Goal: Transaction & Acquisition: Purchase product/service

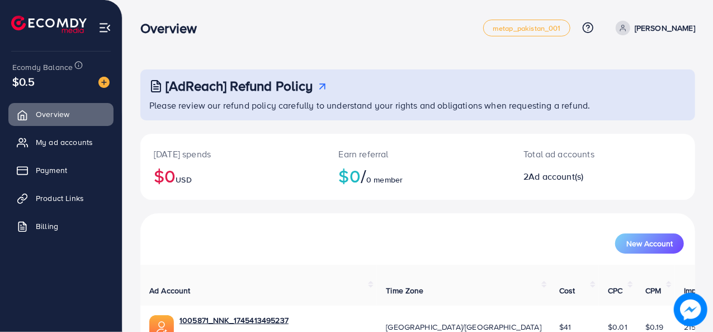
click at [270, 202] on div "Today's spends $0 USD Earn referral $0 / 0 member Total ad accounts 2 Ad accoun…" at bounding box center [417, 173] width 555 height 79
click at [106, 73] on div at bounding box center [104, 74] width 7 height 3
click at [106, 81] on img at bounding box center [103, 82] width 11 height 11
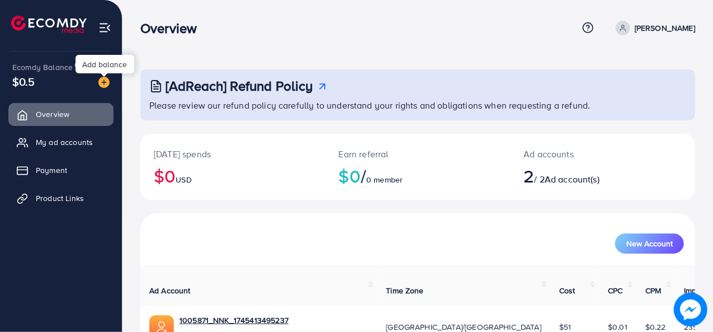
click at [102, 78] on img at bounding box center [103, 82] width 11 height 11
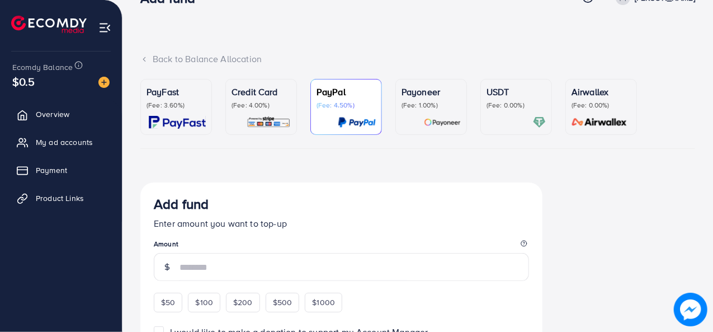
scroll to position [19, 0]
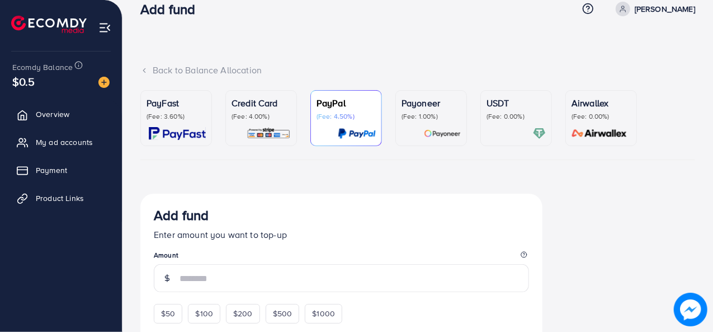
click at [251, 136] on img at bounding box center [269, 133] width 44 height 13
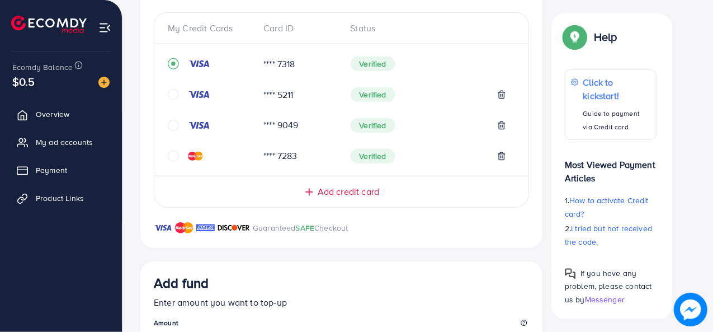
scroll to position [242, 0]
click at [498, 92] on icon at bounding box center [501, 93] width 9 height 9
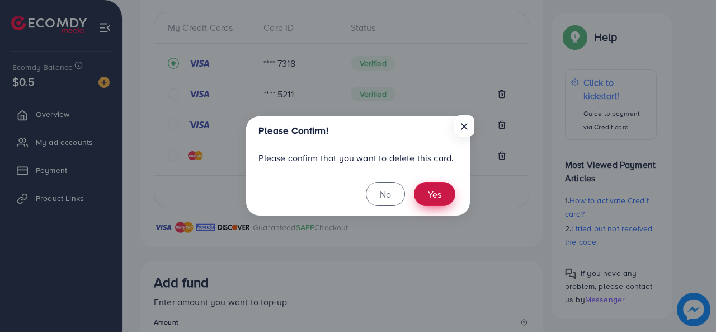
click at [420, 198] on button "Yes" at bounding box center [434, 194] width 41 height 24
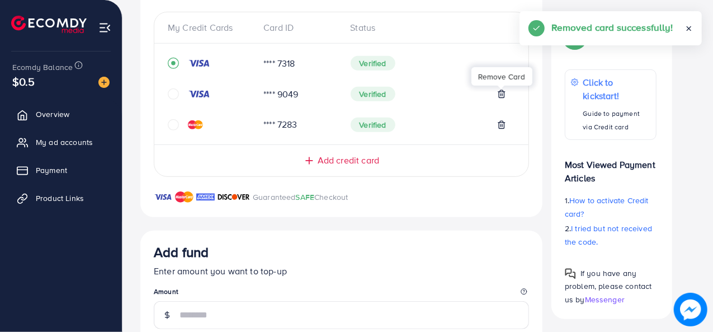
click at [502, 94] on line at bounding box center [502, 95] width 0 height 2
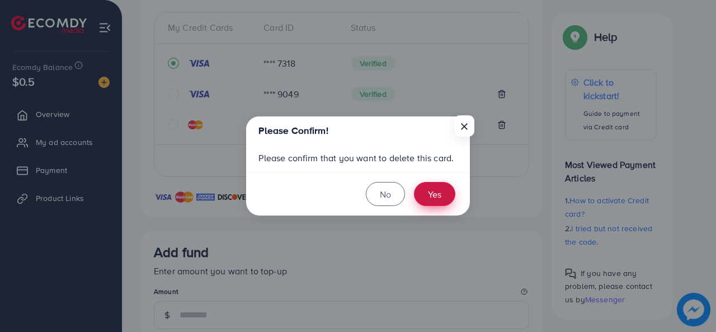
click at [442, 192] on button "Yes" at bounding box center [434, 194] width 41 height 24
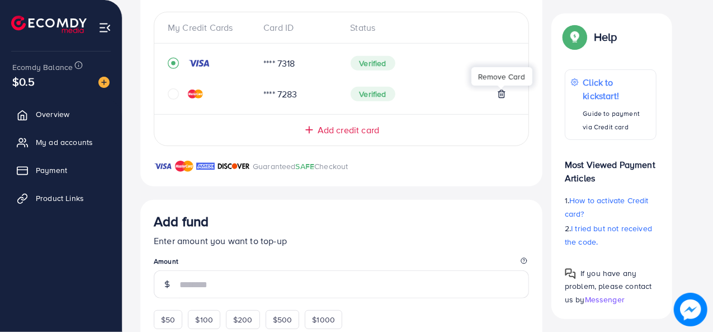
click at [503, 95] on icon at bounding box center [501, 93] width 9 height 9
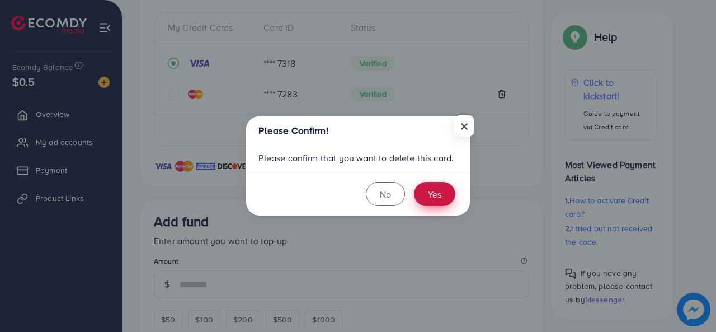
click at [441, 193] on button "Yes" at bounding box center [434, 194] width 41 height 24
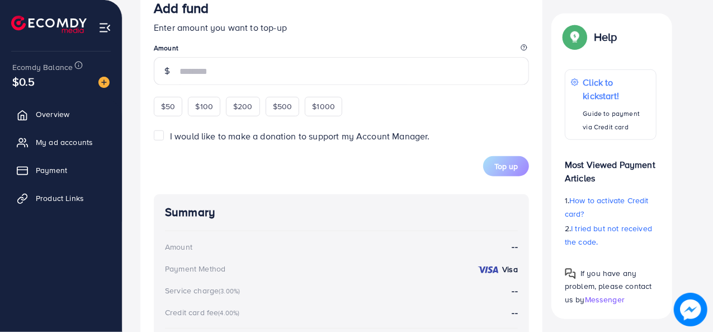
scroll to position [425, 0]
click at [166, 104] on span "$50" at bounding box center [168, 105] width 14 height 11
type input "**"
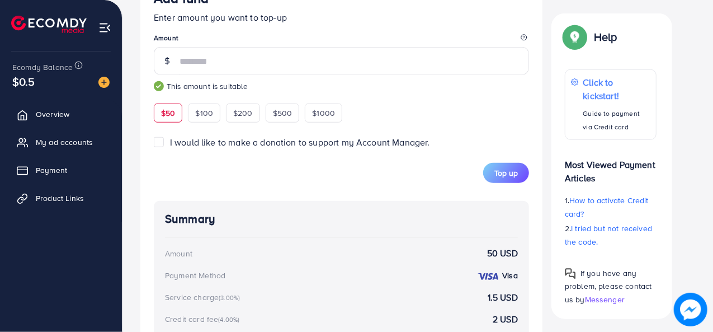
scroll to position [446, 0]
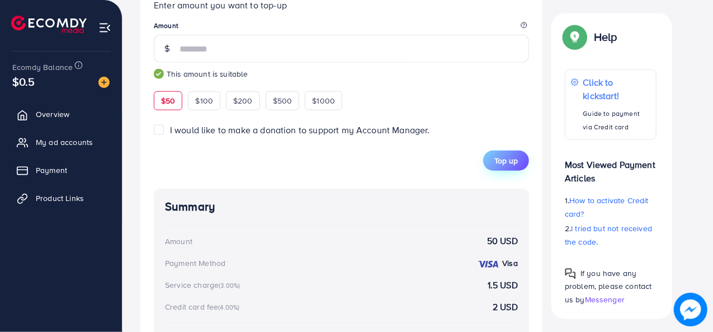
click at [510, 162] on span "Top up" at bounding box center [505, 160] width 23 height 11
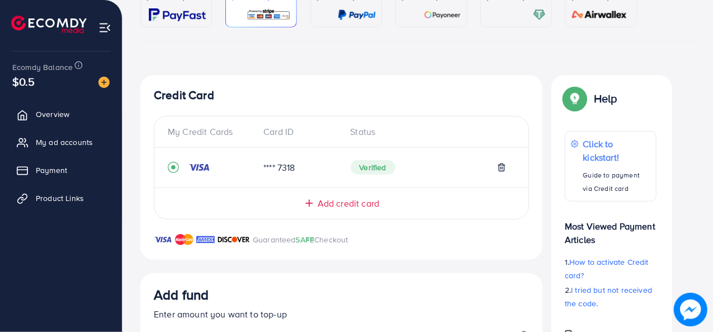
scroll to position [67, 0]
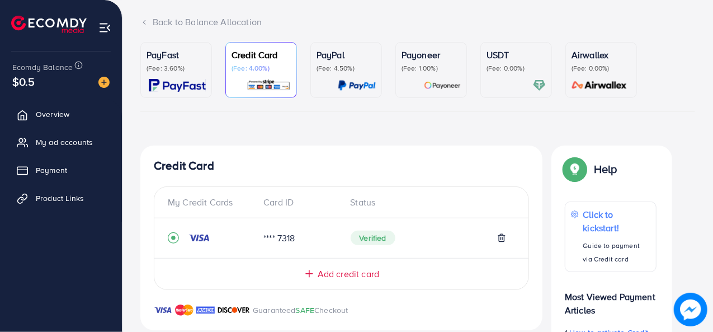
click at [326, 279] on span "Add credit card" at bounding box center [349, 273] width 62 height 13
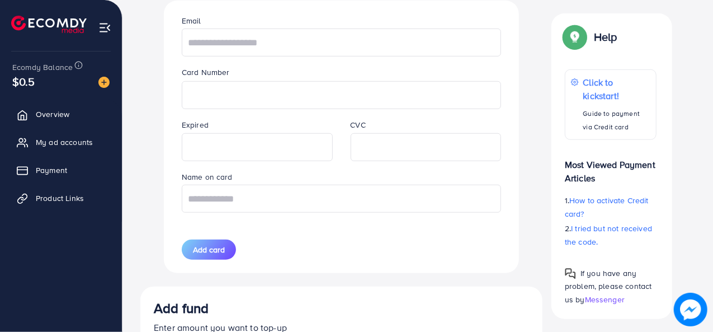
scroll to position [367, 0]
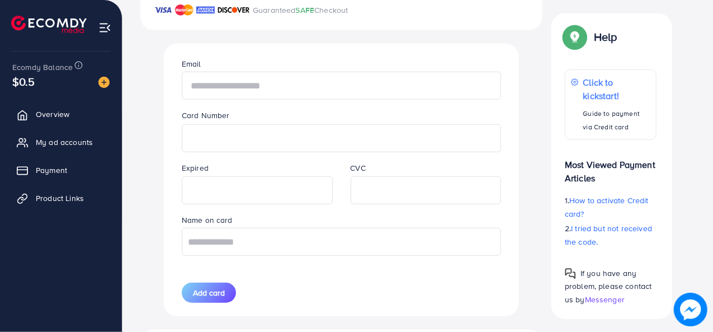
click at [239, 88] on input "text" at bounding box center [341, 86] width 319 height 28
type input "**********"
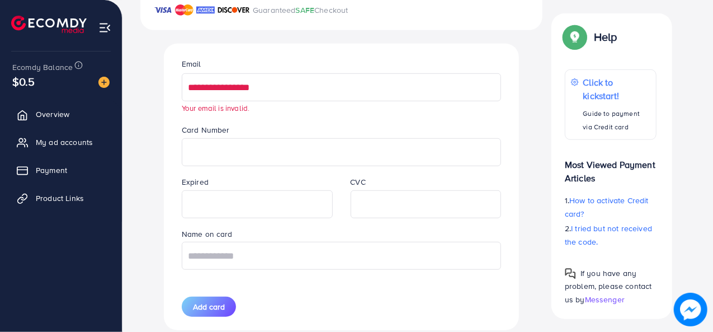
click at [222, 87] on input "**********" at bounding box center [341, 87] width 319 height 28
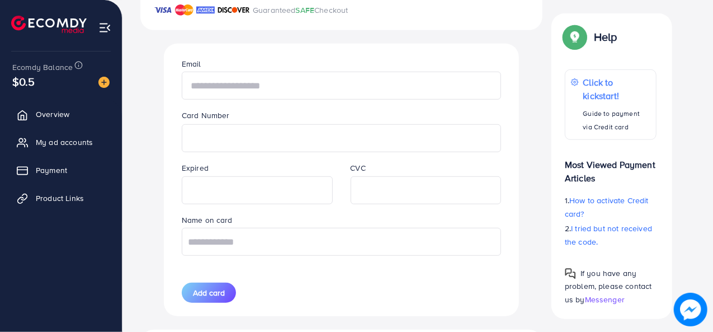
click at [200, 84] on input "text" at bounding box center [341, 86] width 319 height 28
type input "**********"
click at [315, 233] on input "text" at bounding box center [341, 242] width 319 height 28
type input "**********"
click at [201, 290] on span "Add card" at bounding box center [209, 292] width 32 height 11
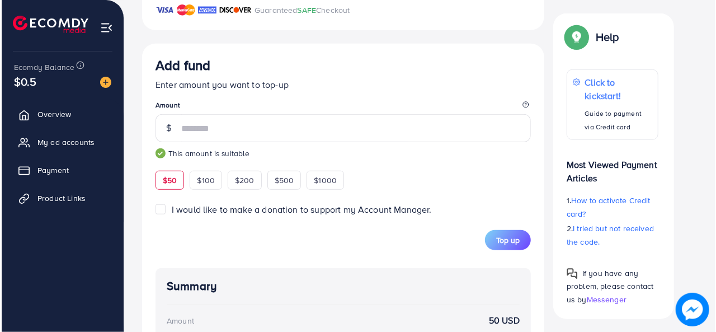
scroll to position [204, 0]
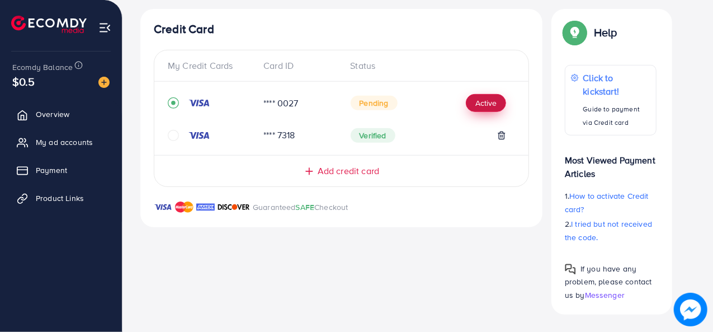
click at [486, 101] on button "Active" at bounding box center [486, 103] width 40 height 18
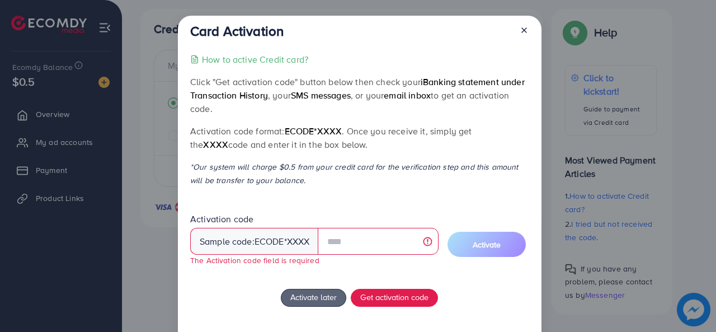
drag, startPoint x: 412, startPoint y: 276, endPoint x: 407, endPoint y: 288, distance: 12.8
click at [407, 288] on div "How to active Credit card? Click "Get activation code" button below then check …" at bounding box center [359, 211] width 338 height 316
click at [407, 294] on span "Get activation code" at bounding box center [394, 297] width 68 height 12
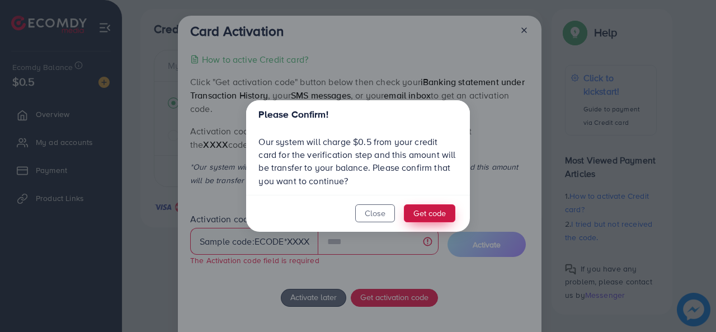
click at [425, 210] on button "Get code" at bounding box center [429, 213] width 51 height 18
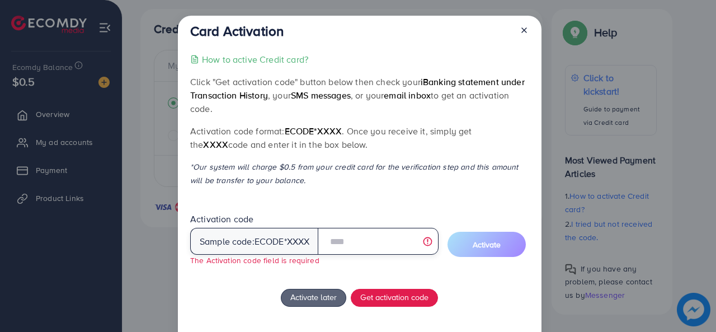
click at [342, 238] on input "text" at bounding box center [378, 241] width 120 height 27
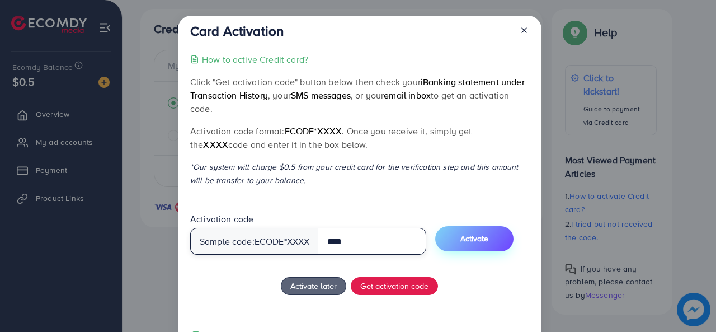
type input "****"
click at [471, 235] on span "Activate" at bounding box center [474, 238] width 28 height 11
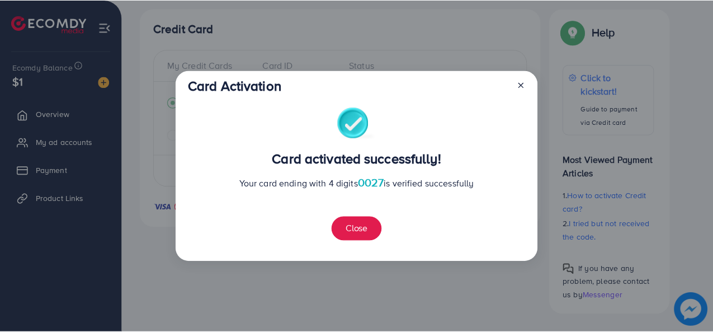
scroll to position [207, 0]
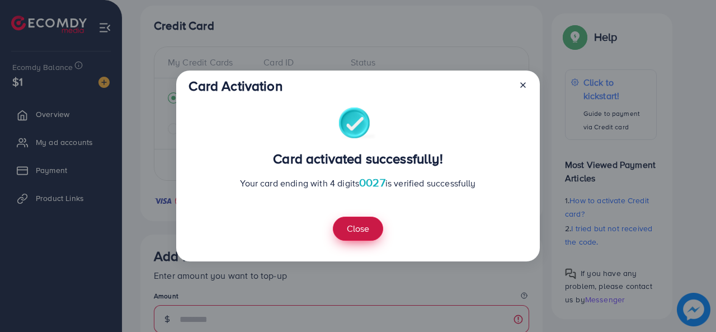
click at [351, 224] on button "Close" at bounding box center [358, 228] width 50 height 24
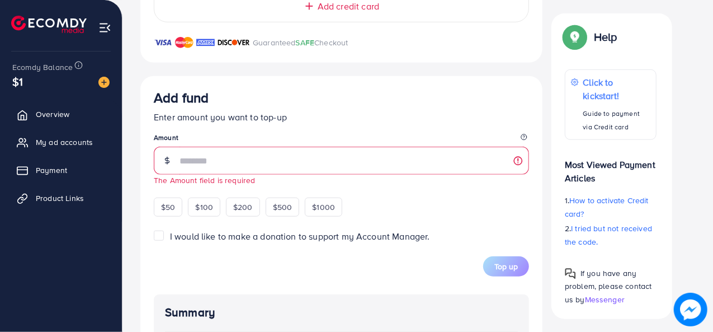
scroll to position [366, 0]
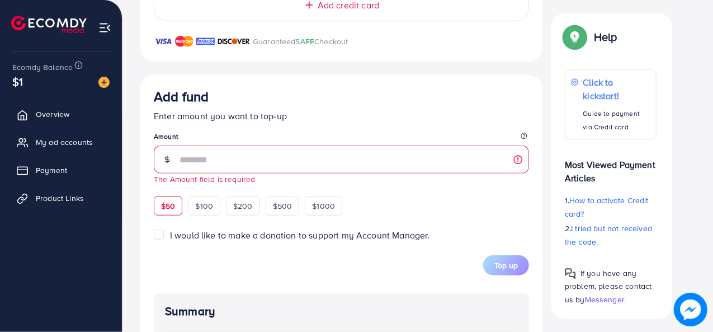
click at [168, 206] on span "$50" at bounding box center [168, 205] width 14 height 11
type input "**"
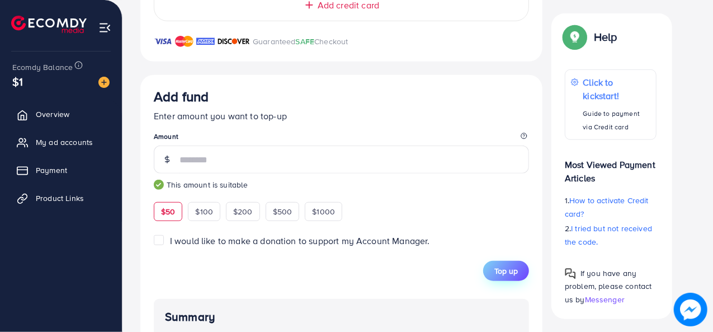
click at [494, 261] on button "Top up" at bounding box center [506, 271] width 46 height 20
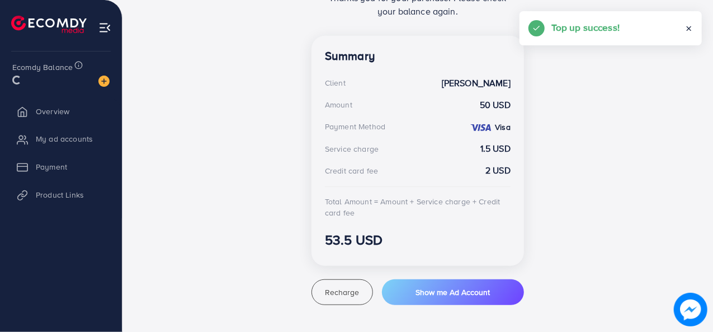
scroll to position [289, 0]
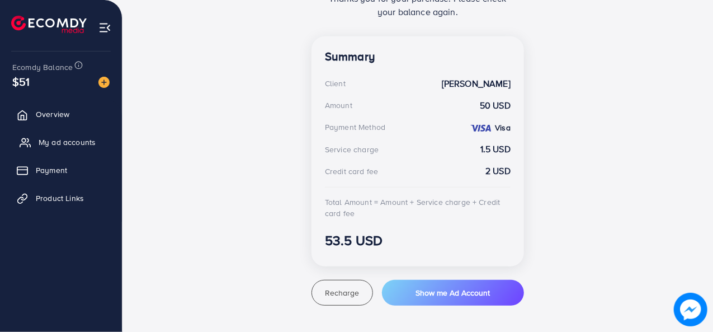
click at [50, 143] on span "My ad accounts" at bounding box center [67, 141] width 57 height 11
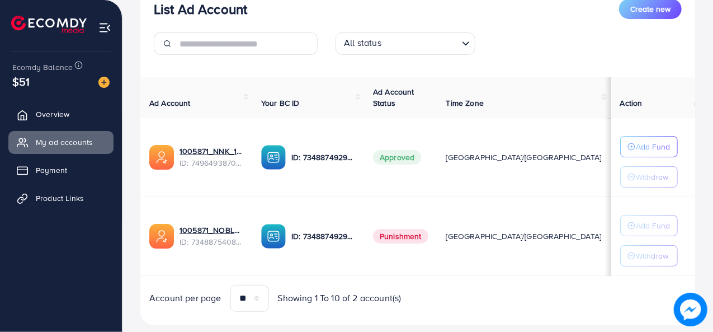
scroll to position [155, 0]
click at [645, 144] on p "Add Fund" at bounding box center [654, 145] width 34 height 13
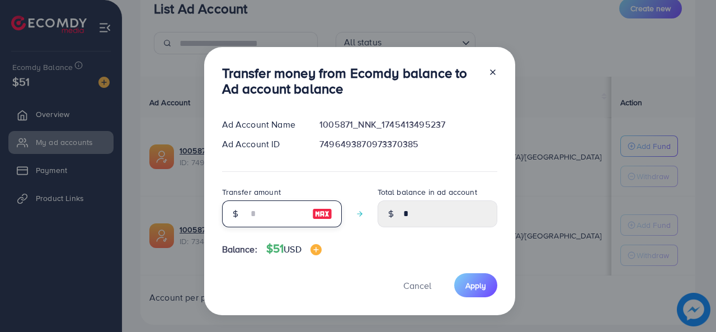
click at [282, 223] on input "number" at bounding box center [276, 213] width 56 height 27
type input "*"
type input "****"
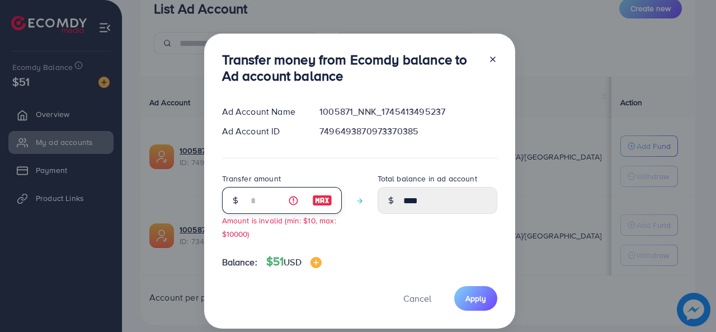
type input "**"
type input "*****"
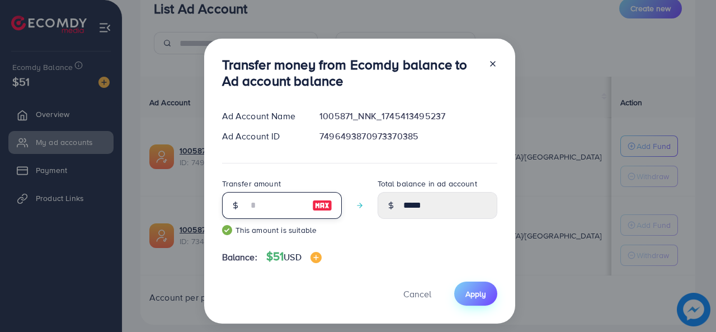
type input "**"
click at [480, 290] on span "Apply" at bounding box center [475, 293] width 21 height 11
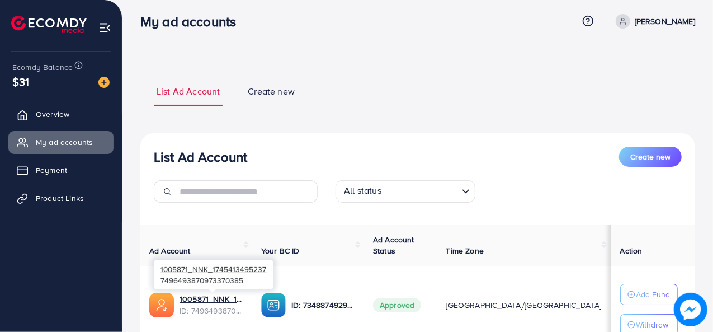
scroll to position [0, 0]
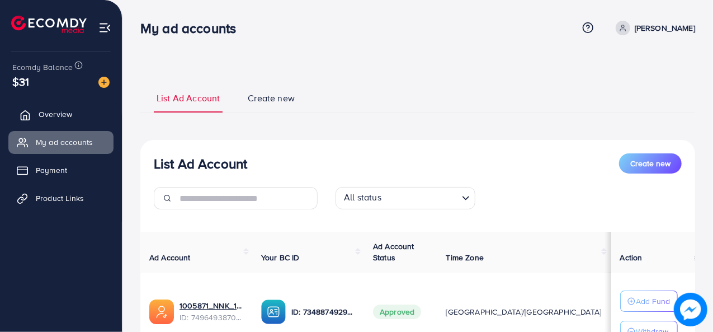
click at [45, 109] on span "Overview" at bounding box center [56, 114] width 34 height 11
